Goal: Task Accomplishment & Management: Manage account settings

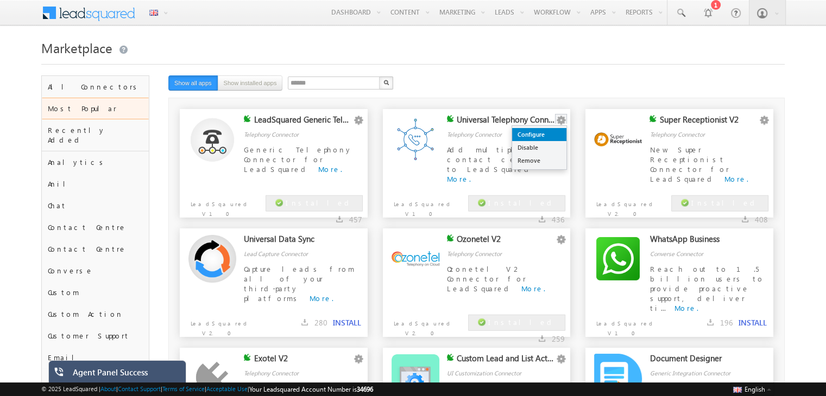
click at [542, 129] on link "Configure" at bounding box center [539, 134] width 54 height 13
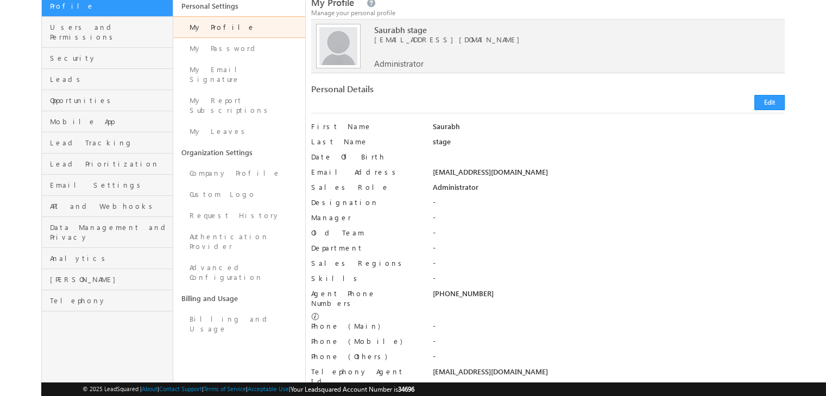
scroll to position [81, 0]
click at [459, 294] on div "+91-9591726508" at bounding box center [608, 295] width 352 height 15
